Goal: Task Accomplishment & Management: Manage account settings

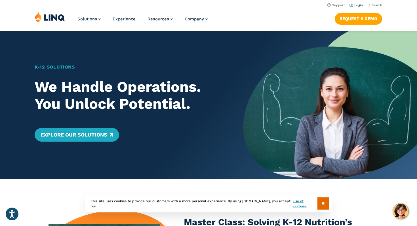
click at [358, 6] on link "Login" at bounding box center [355, 5] width 13 height 4
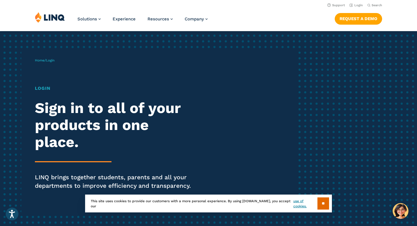
click at [41, 90] on h1 "Login" at bounding box center [115, 88] width 160 height 7
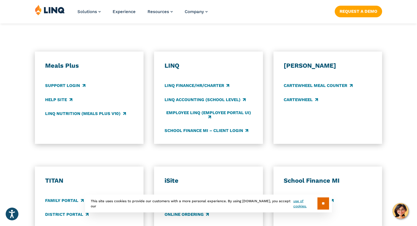
scroll to position [321, 0]
